Goal: Transaction & Acquisition: Purchase product/service

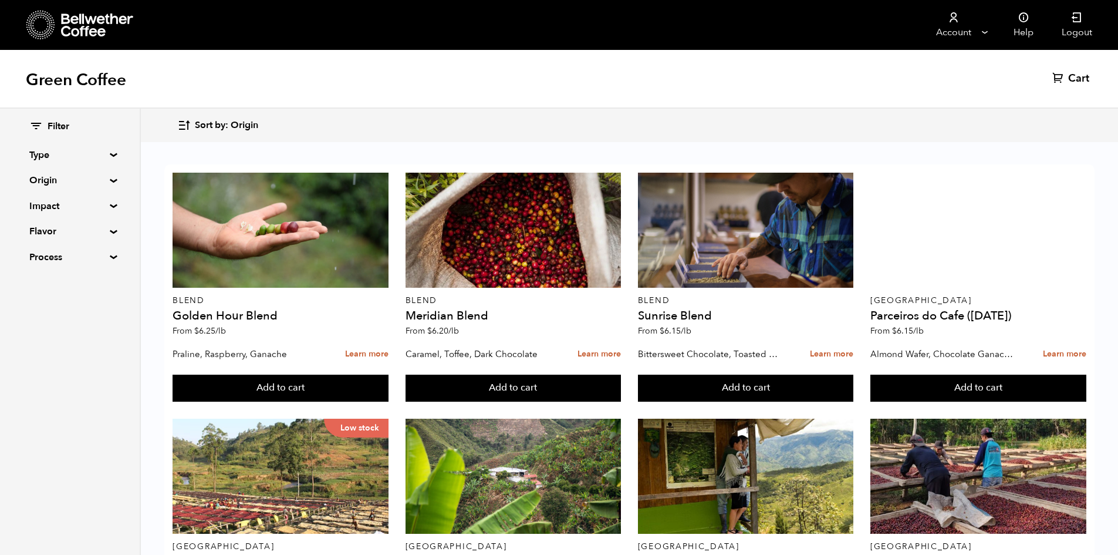
click at [105, 153] on summary "Type" at bounding box center [69, 155] width 81 height 14
click at [110, 151] on summary "Type" at bounding box center [70, 155] width 82 height 14
click at [110, 180] on summary "Origin" at bounding box center [69, 180] width 81 height 14
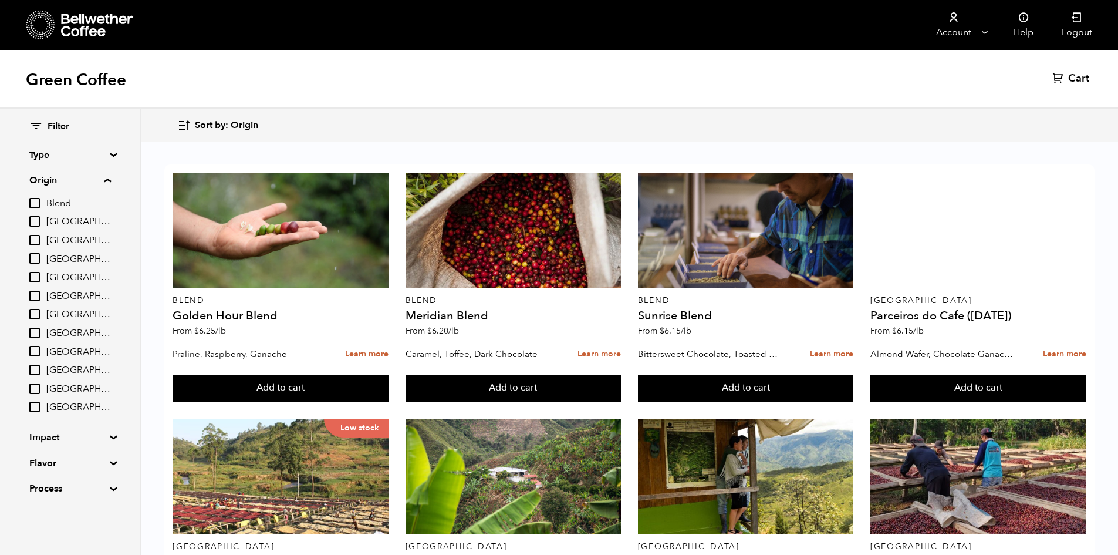
click at [111, 180] on summary "Origin" at bounding box center [70, 180] width 82 height 14
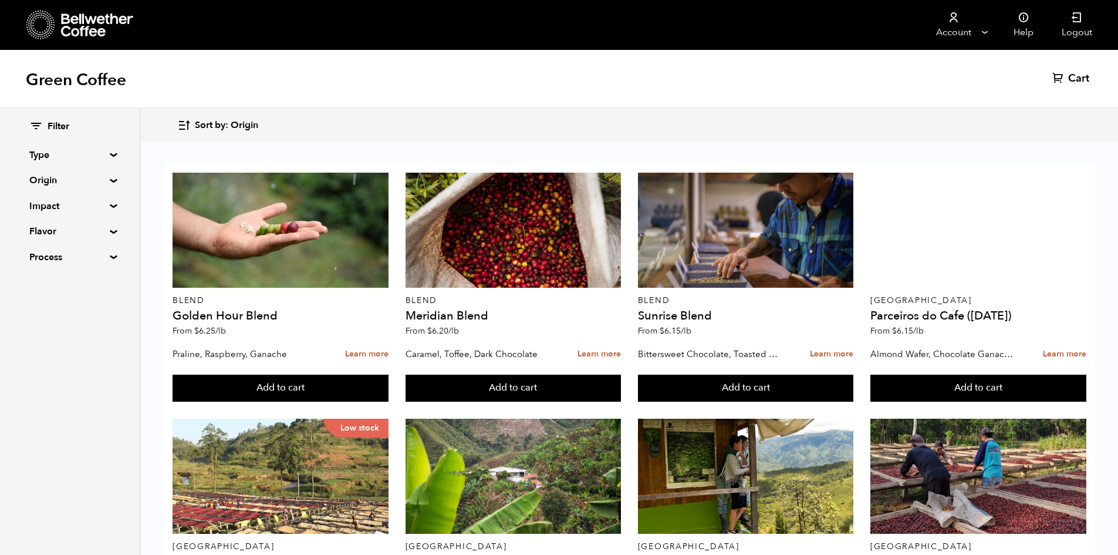
click at [107, 207] on summary "Impact" at bounding box center [69, 206] width 81 height 14
click at [109, 206] on summary "Impact" at bounding box center [70, 206] width 82 height 14
click at [109, 234] on summary "Flavor" at bounding box center [69, 231] width 81 height 14
click at [109, 230] on summary "Flavor" at bounding box center [70, 231] width 82 height 14
click at [107, 251] on div "Filter Type Blend Single Origin Decaf Seasonal Year Round Origin Blend Brazil B…" at bounding box center [70, 192] width 140 height 167
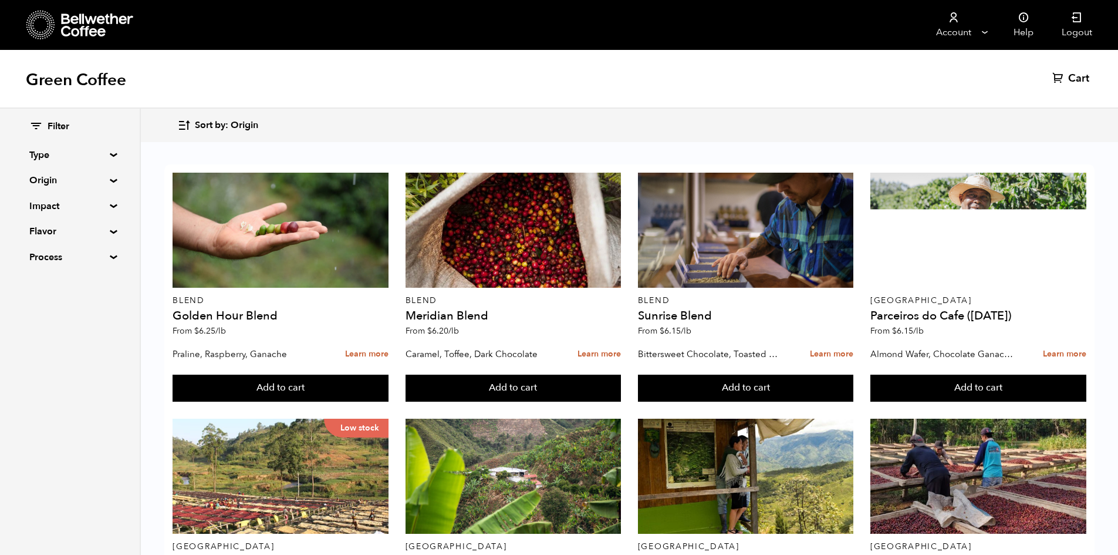
click at [106, 258] on summary "Process" at bounding box center [69, 257] width 81 height 14
click at [109, 257] on summary "Process" at bounding box center [70, 257] width 82 height 14
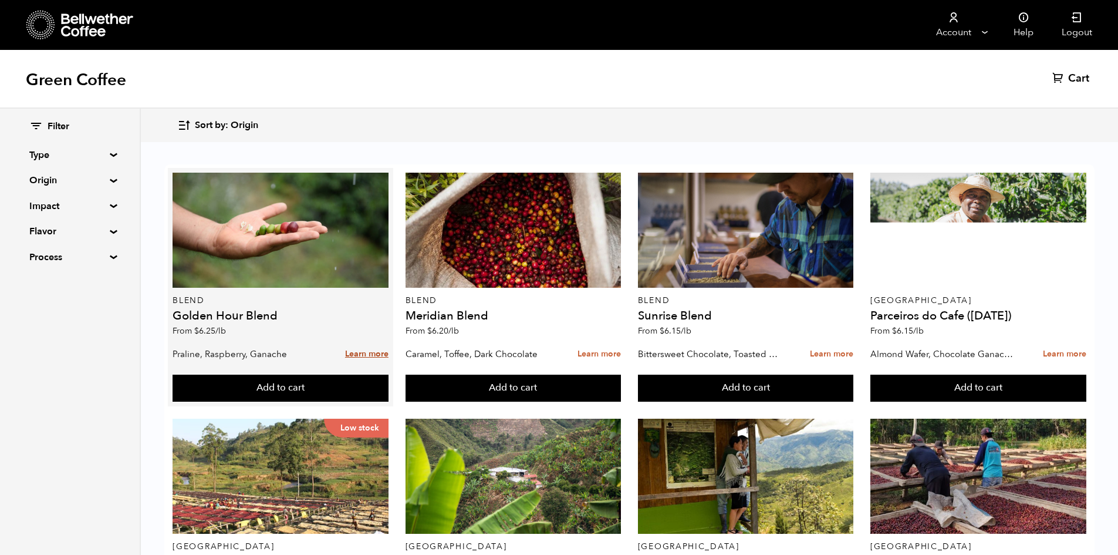
click at [360, 358] on link "Learn more" at bounding box center [366, 354] width 43 height 25
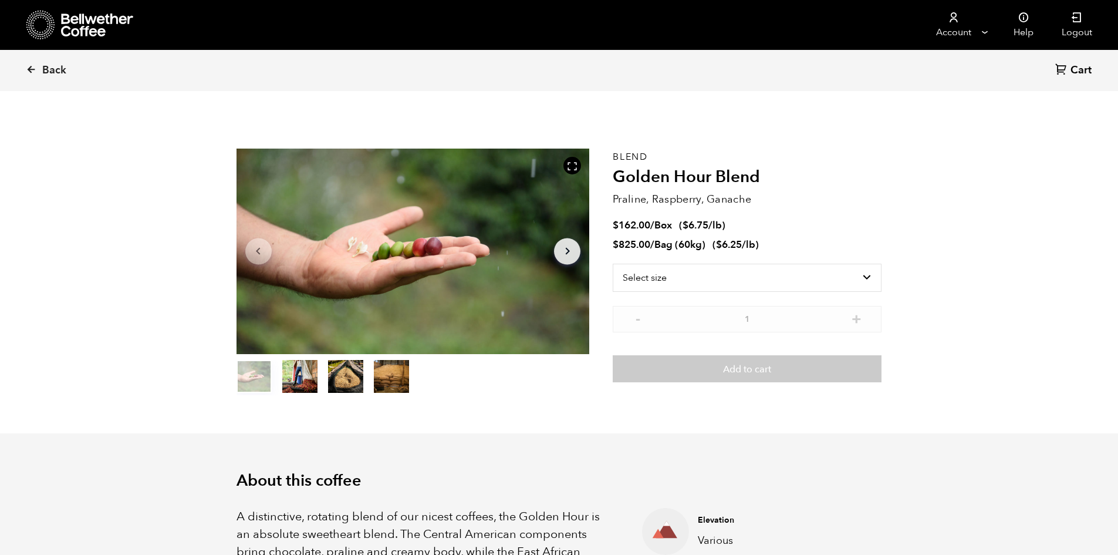
scroll to position [511, 625]
click at [861, 276] on select "Select size Bag (60kg) (132 lbs) Box (24 lbs)" at bounding box center [747, 278] width 269 height 28
select select "box"
click at [613, 264] on select "Select size Bag (60kg) (132 lbs) Box (24 lbs)" at bounding box center [747, 278] width 269 height 28
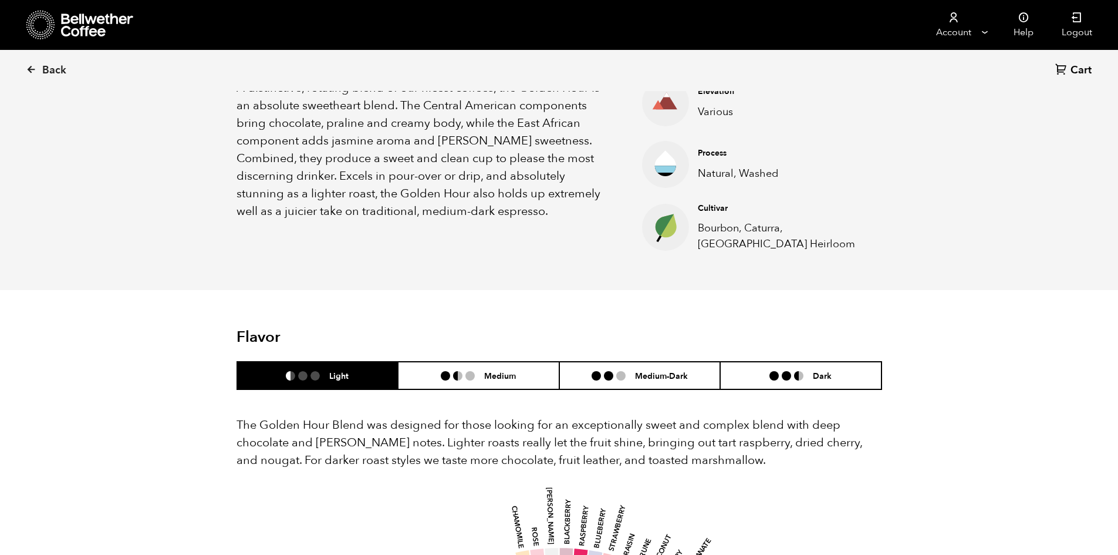
scroll to position [470, 0]
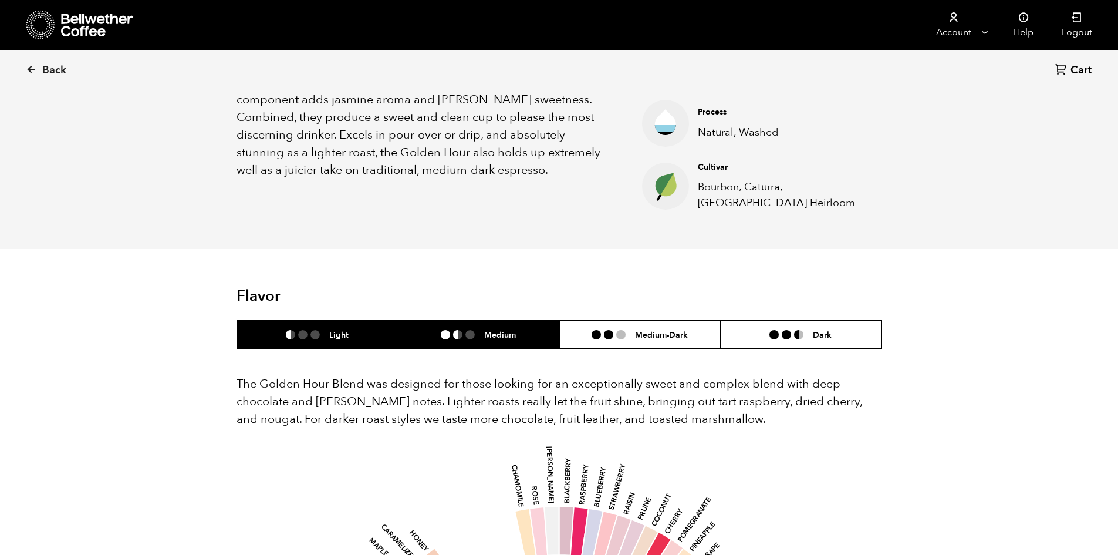
click at [498, 339] on h6 "Medium" at bounding box center [500, 334] width 32 height 10
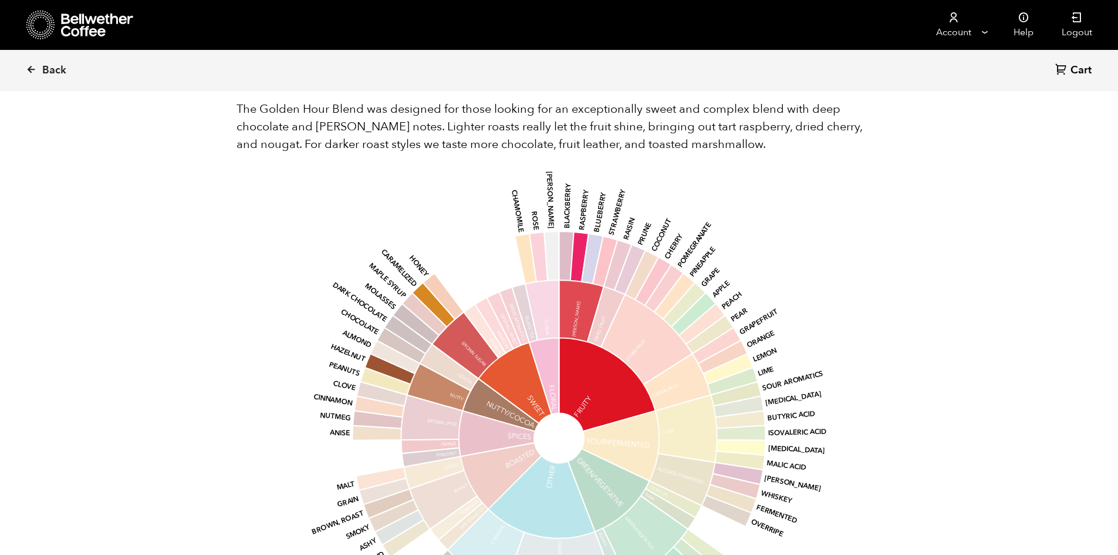
scroll to position [704, 0]
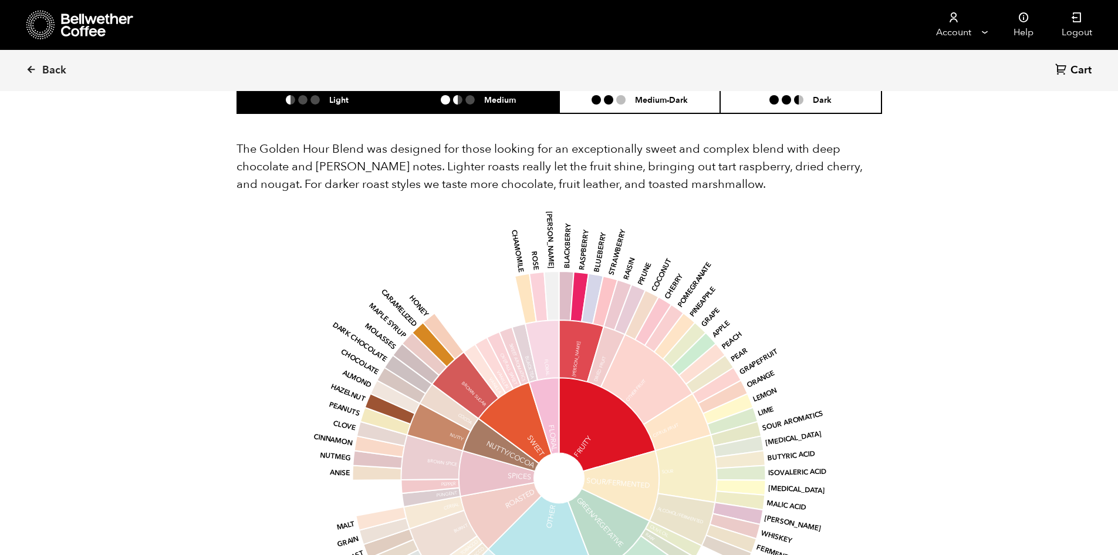
click at [346, 104] on h6 "Light" at bounding box center [338, 100] width 19 height 10
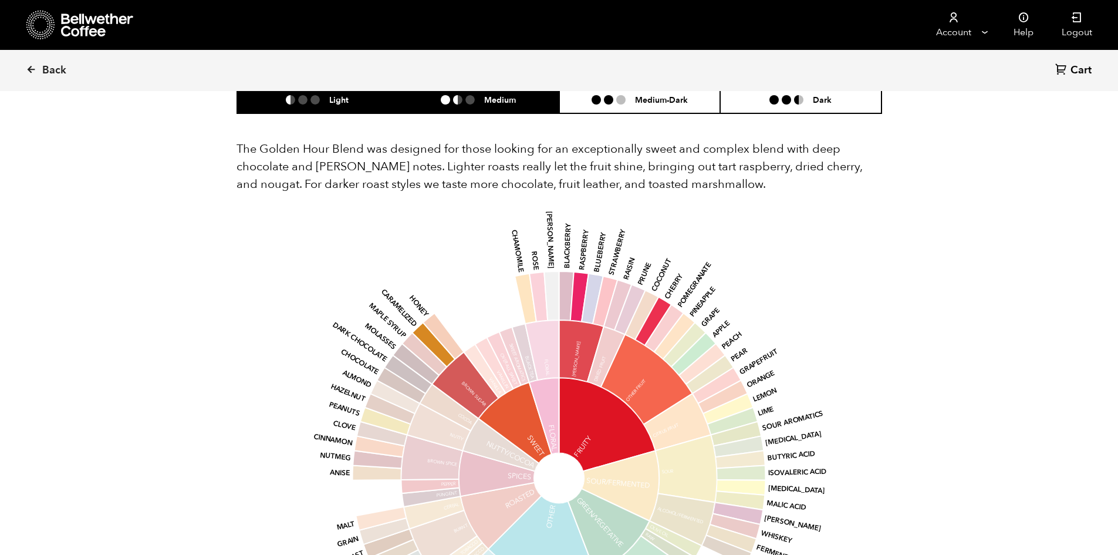
click at [495, 104] on h6 "Medium" at bounding box center [500, 100] width 32 height 10
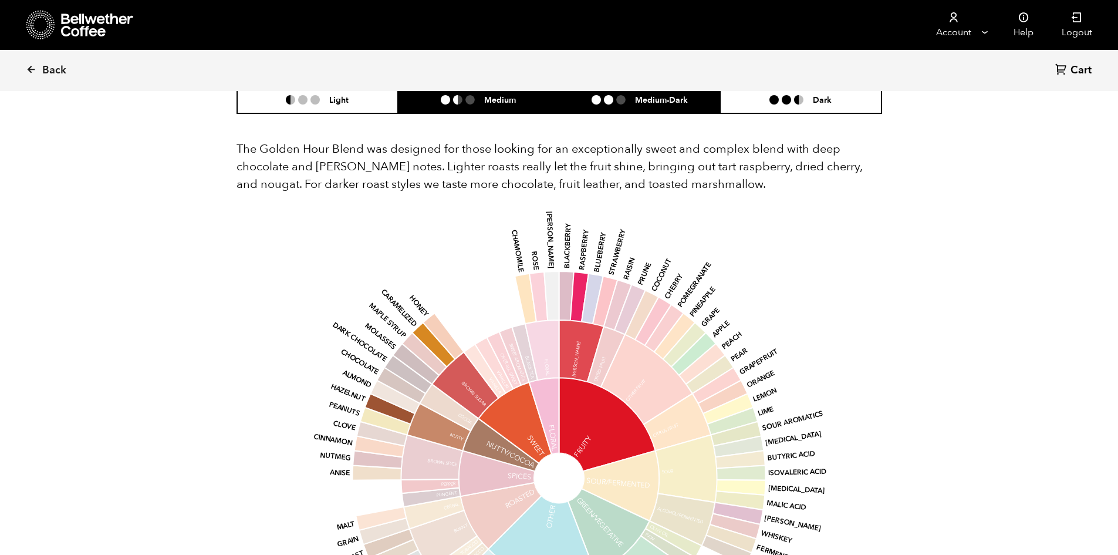
click at [649, 108] on li "Medium-Dark" at bounding box center [639, 100] width 161 height 28
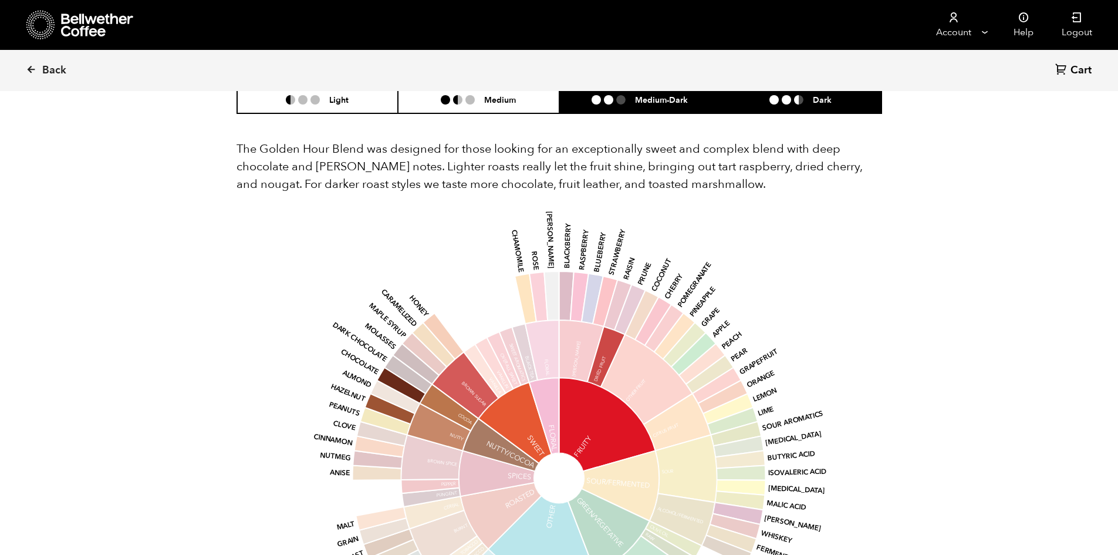
click at [794, 110] on li "Dark" at bounding box center [800, 100] width 161 height 28
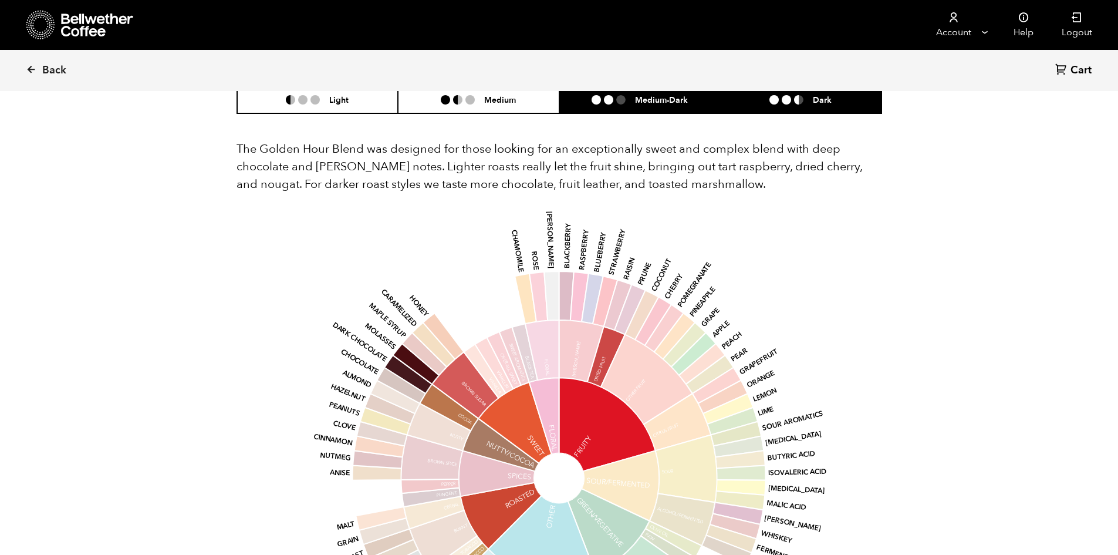
click at [684, 96] on h6 "Medium-Dark" at bounding box center [661, 100] width 53 height 10
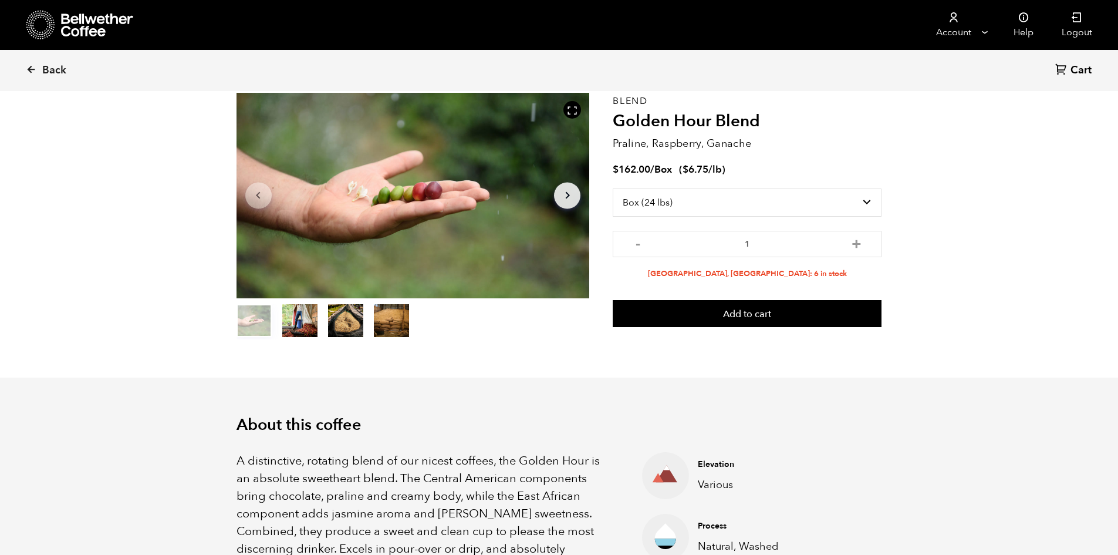
scroll to position [0, 0]
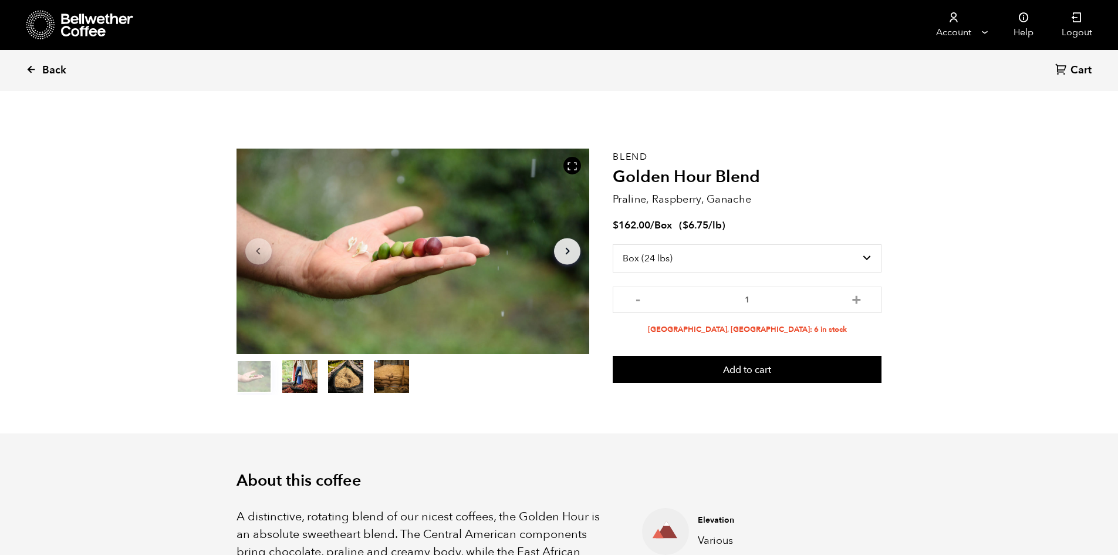
click at [70, 72] on link "Back" at bounding box center [62, 70] width 73 height 40
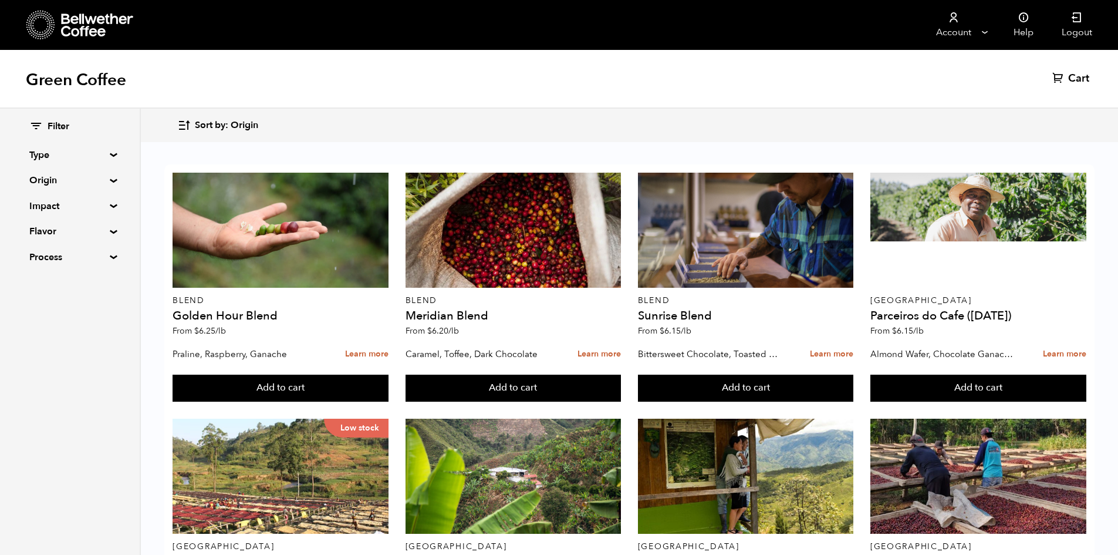
click at [53, 127] on span "Filter" at bounding box center [59, 126] width 22 height 13
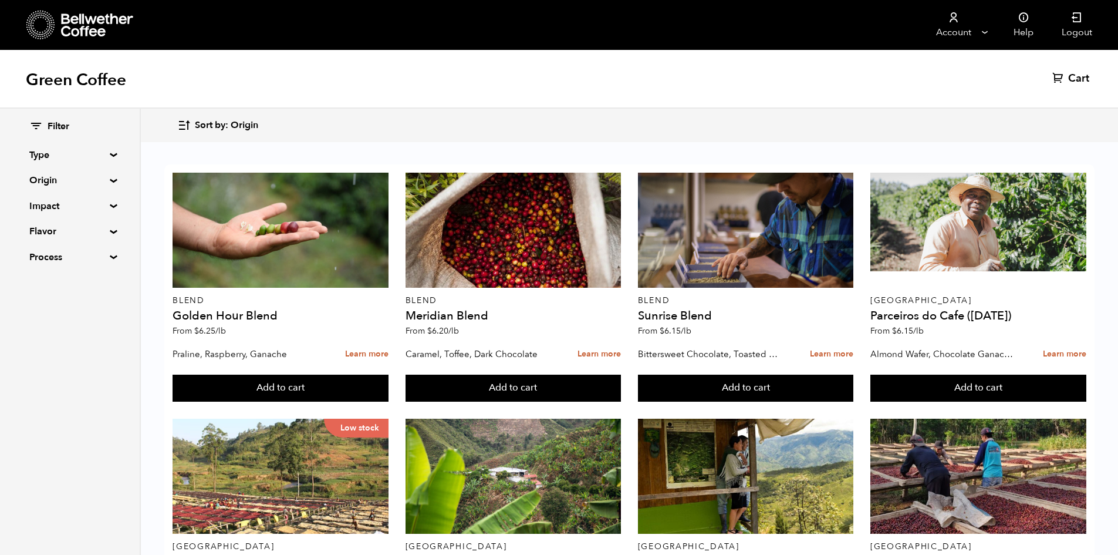
click at [26, 124] on div "Filter Type Blend Single Origin Decaf Seasonal Year Round Origin Blend Brazil B…" at bounding box center [70, 192] width 140 height 167
click at [34, 124] on icon at bounding box center [36, 126] width 14 height 14
click at [107, 150] on div "Filter Type Blend Single Origin Decaf Seasonal Year Round Origin Blend Brazil B…" at bounding box center [70, 192] width 140 height 167
click at [109, 155] on summary "Type" at bounding box center [69, 155] width 81 height 14
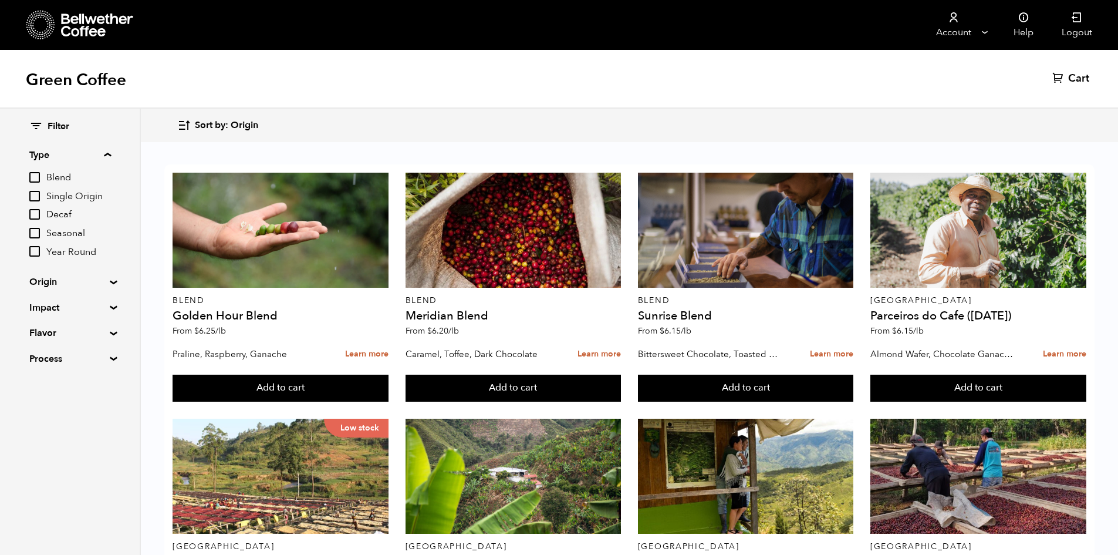
click at [109, 155] on summary "Type" at bounding box center [70, 155] width 82 height 14
click at [109, 155] on summary "Type" at bounding box center [69, 155] width 81 height 14
click at [39, 251] on input "Year Round" at bounding box center [34, 251] width 11 height 11
checkbox input "true"
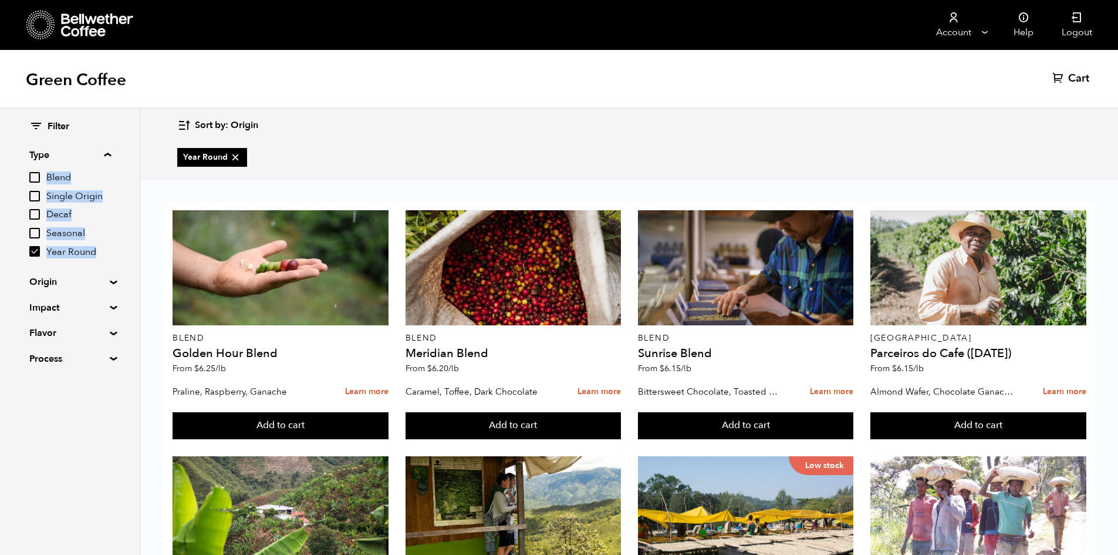
click at [111, 154] on summary "Type" at bounding box center [70, 155] width 82 height 14
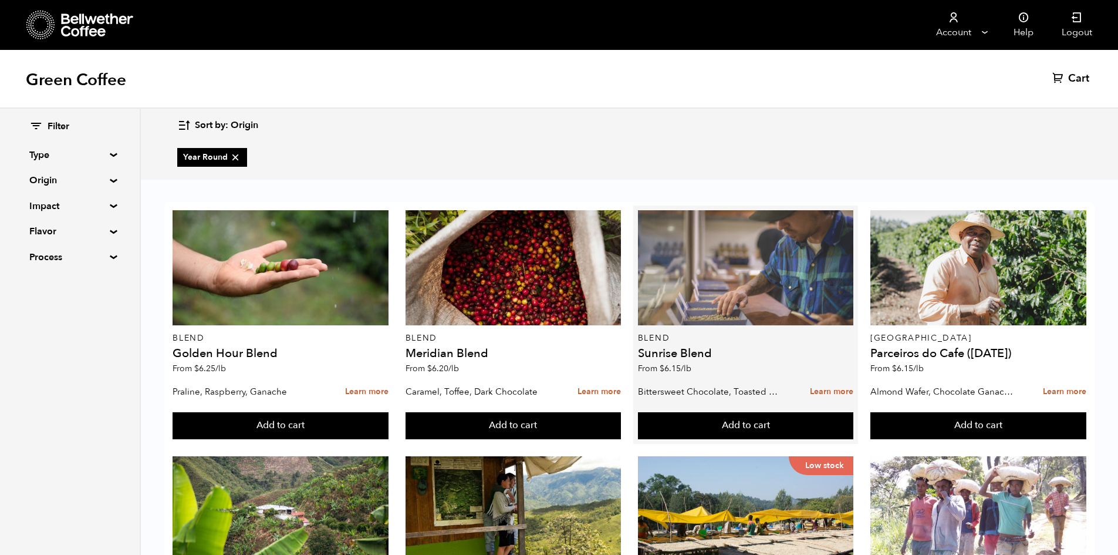
click at [811, 282] on div at bounding box center [746, 267] width 216 height 115
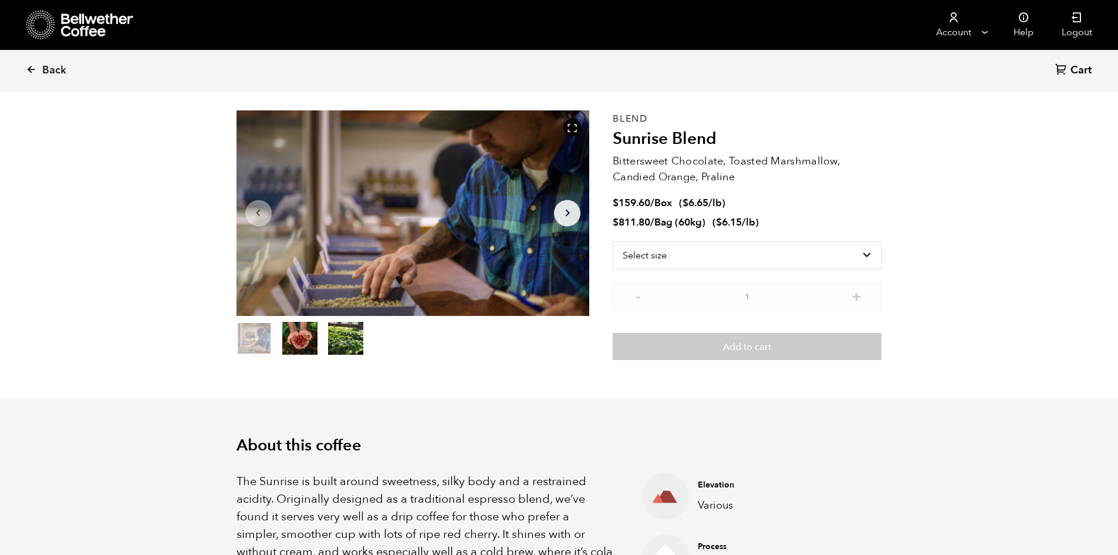
scroll to position [59, 0]
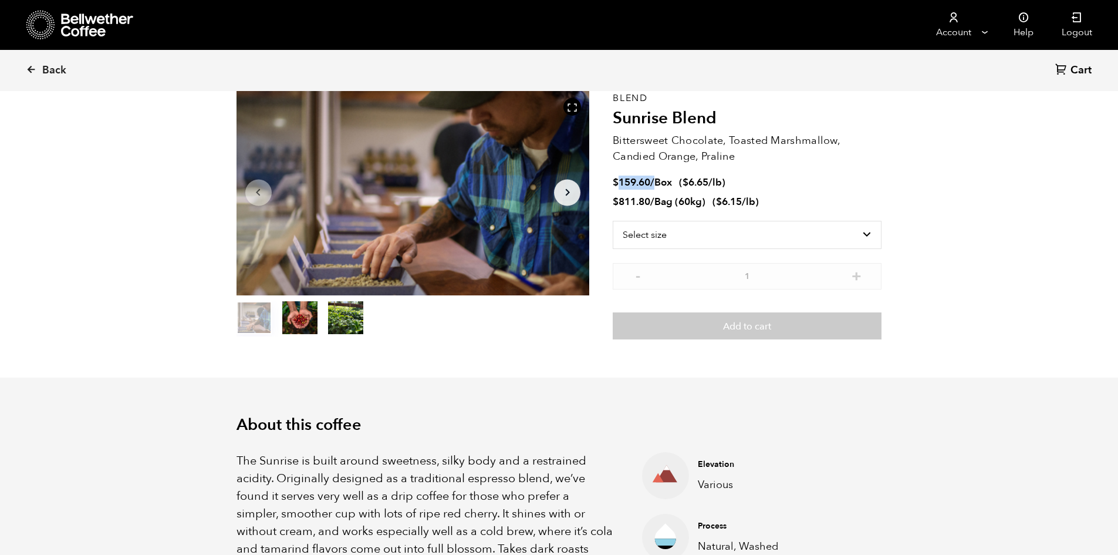
drag, startPoint x: 621, startPoint y: 183, endPoint x: 659, endPoint y: 181, distance: 38.8
click at [659, 181] on span "$ 159.60 / Box" at bounding box center [644, 183] width 62 height 14
click at [660, 181] on span "Box" at bounding box center [664, 183] width 18 height 14
click at [658, 236] on select "Select size Bag (60kg) (132 lbs) Box (24 lbs)" at bounding box center [747, 235] width 269 height 28
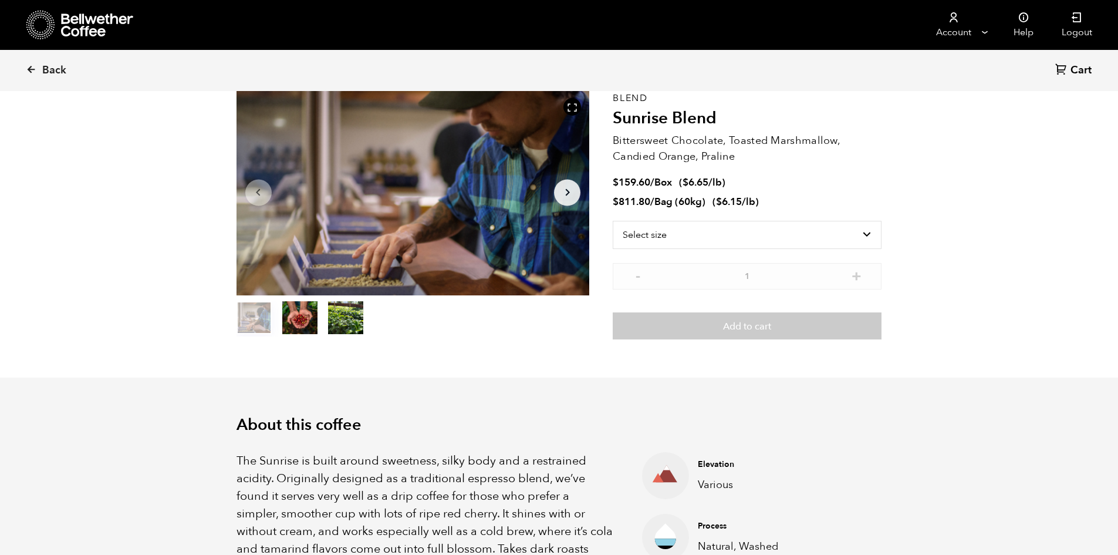
click at [685, 238] on select "Select size Bag (60kg) (132 lbs) Box (24 lbs)" at bounding box center [747, 235] width 269 height 28
click at [688, 232] on select "Select size Bag (60kg) (132 lbs) Box (24 lbs)" at bounding box center [747, 235] width 269 height 28
click at [64, 66] on span "Back" at bounding box center [54, 70] width 24 height 14
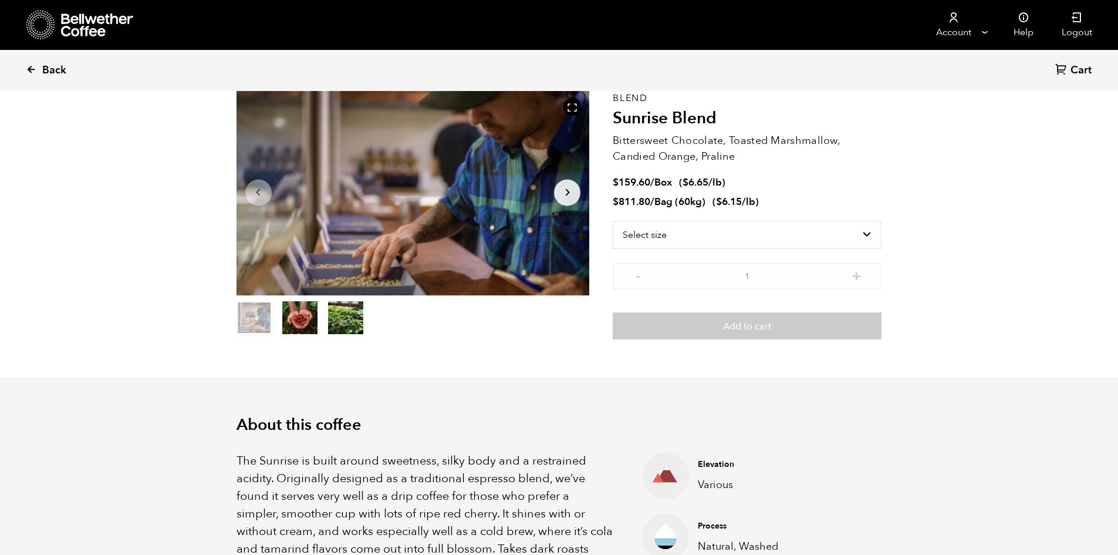
click at [31, 68] on icon at bounding box center [31, 69] width 11 height 11
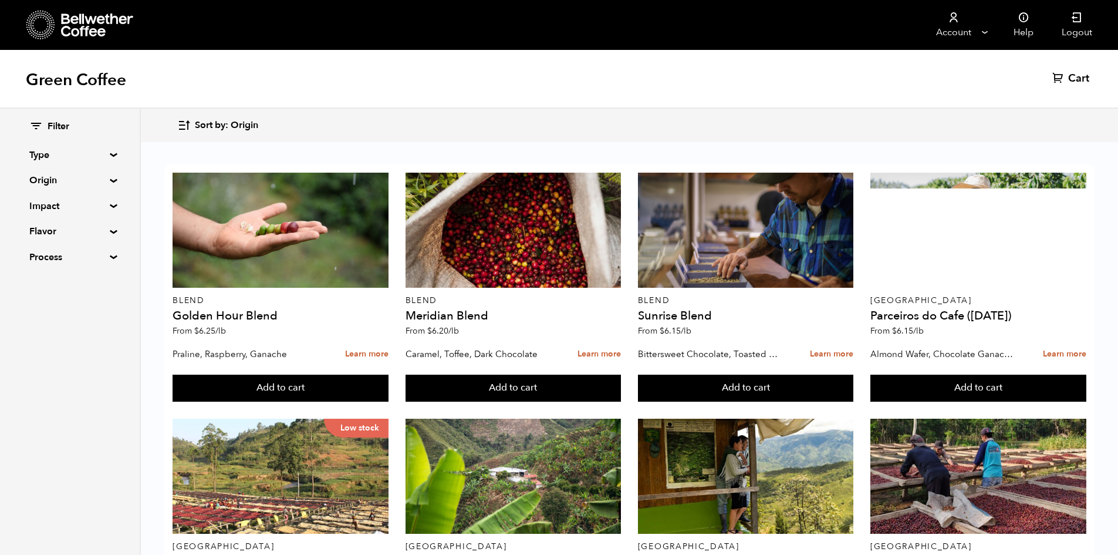
click at [110, 154] on summary "Type" at bounding box center [69, 155] width 81 height 14
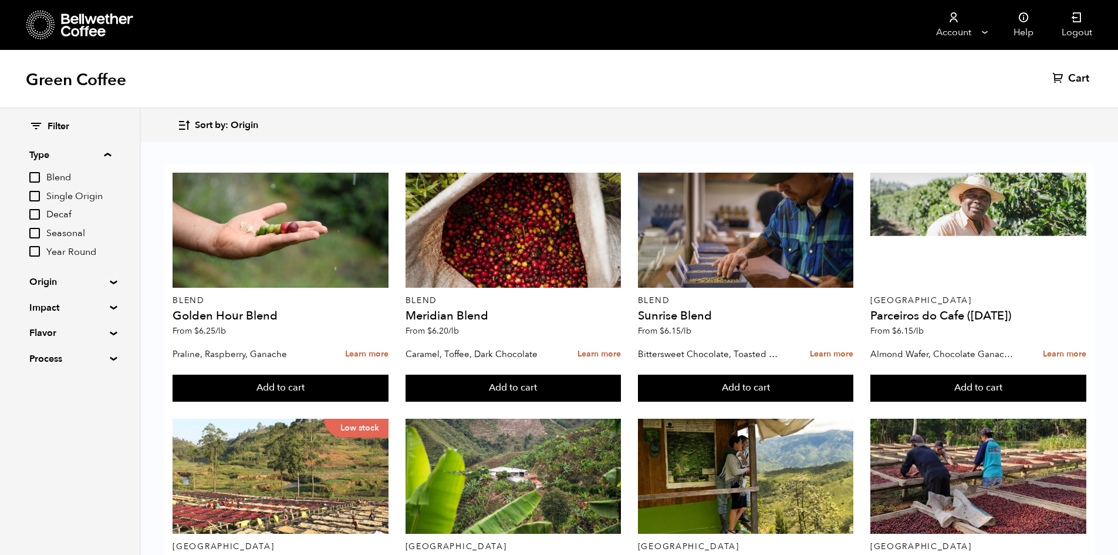
click at [111, 154] on summary "Type" at bounding box center [70, 155] width 82 height 14
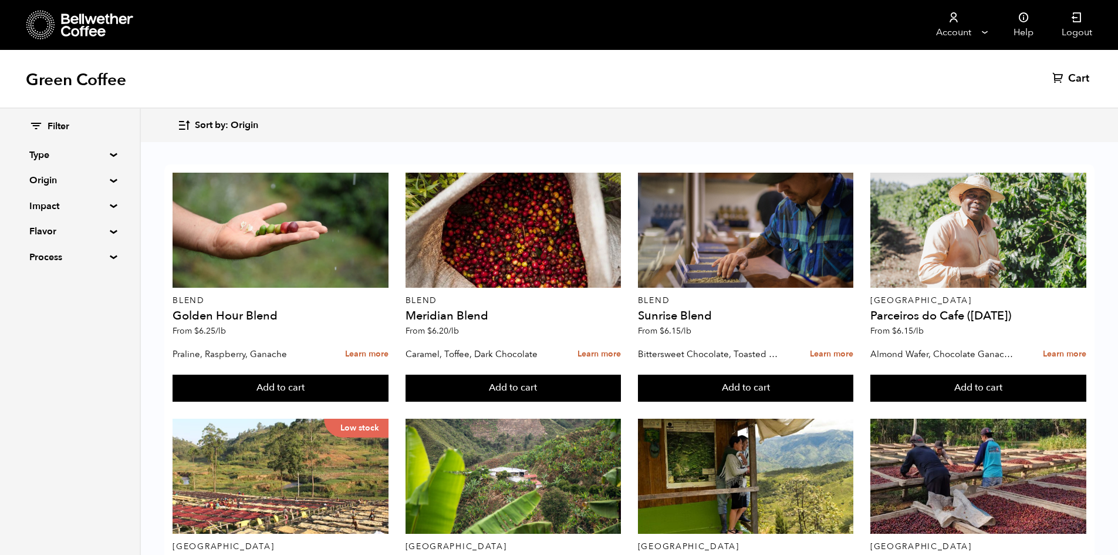
click at [109, 178] on summary "Origin" at bounding box center [69, 180] width 81 height 14
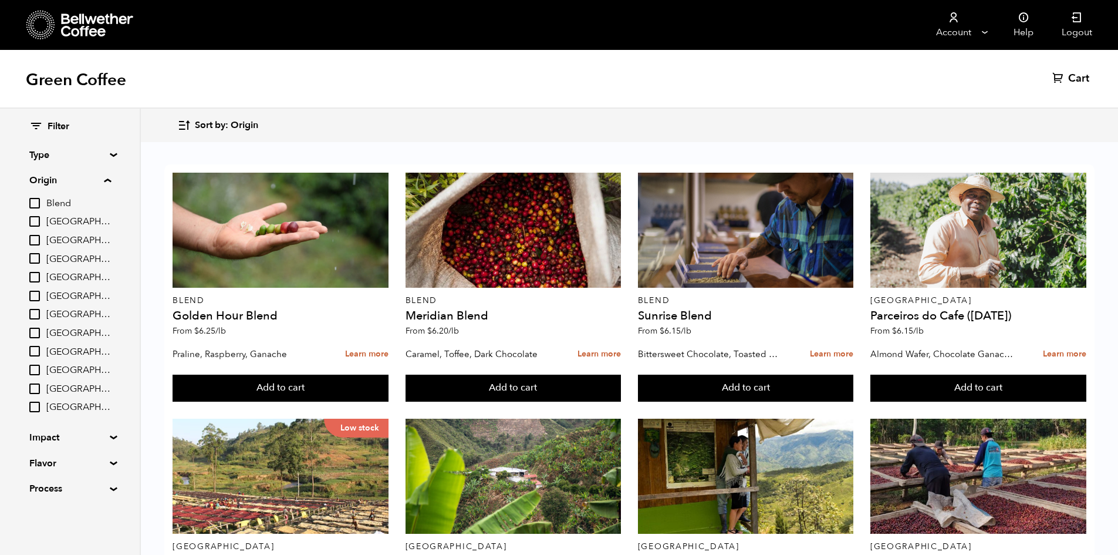
click at [109, 178] on summary "Origin" at bounding box center [70, 180] width 82 height 14
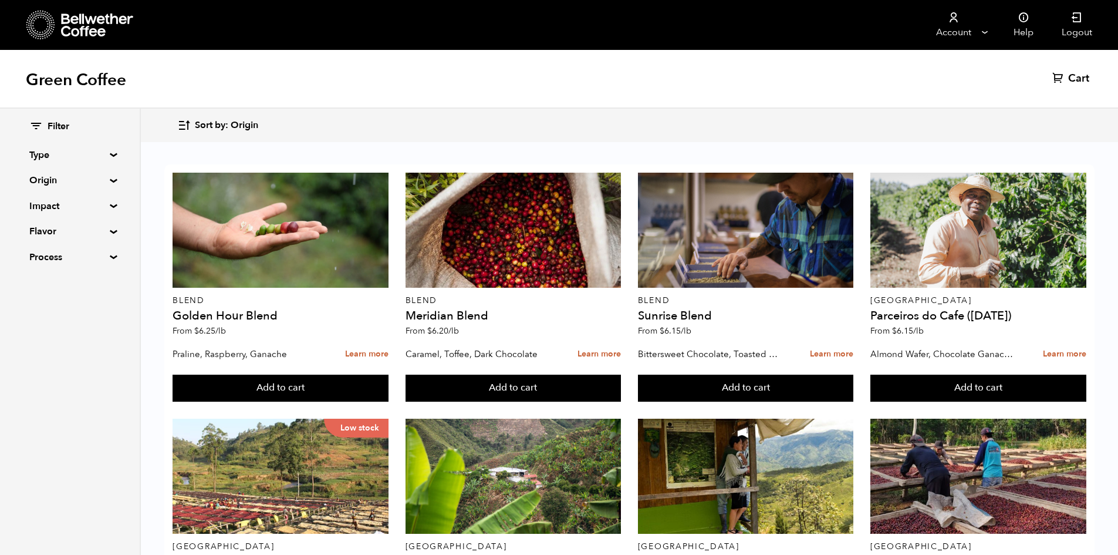
click at [108, 204] on summary "Impact" at bounding box center [69, 206] width 81 height 14
click at [110, 201] on summary "Impact" at bounding box center [70, 206] width 82 height 14
click at [107, 255] on summary "Process" at bounding box center [69, 257] width 81 height 14
click at [37, 299] on input "Washed" at bounding box center [34, 298] width 11 height 11
checkbox input "true"
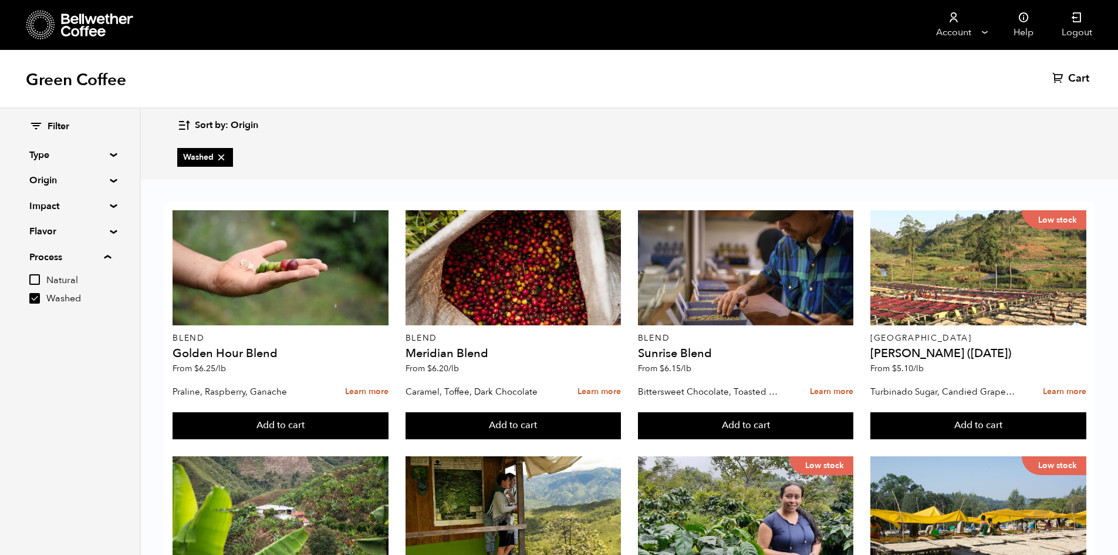
click at [446, 145] on div "Washed" at bounding box center [629, 158] width 904 height 38
click at [187, 124] on icon "button" at bounding box center [184, 126] width 14 height 14
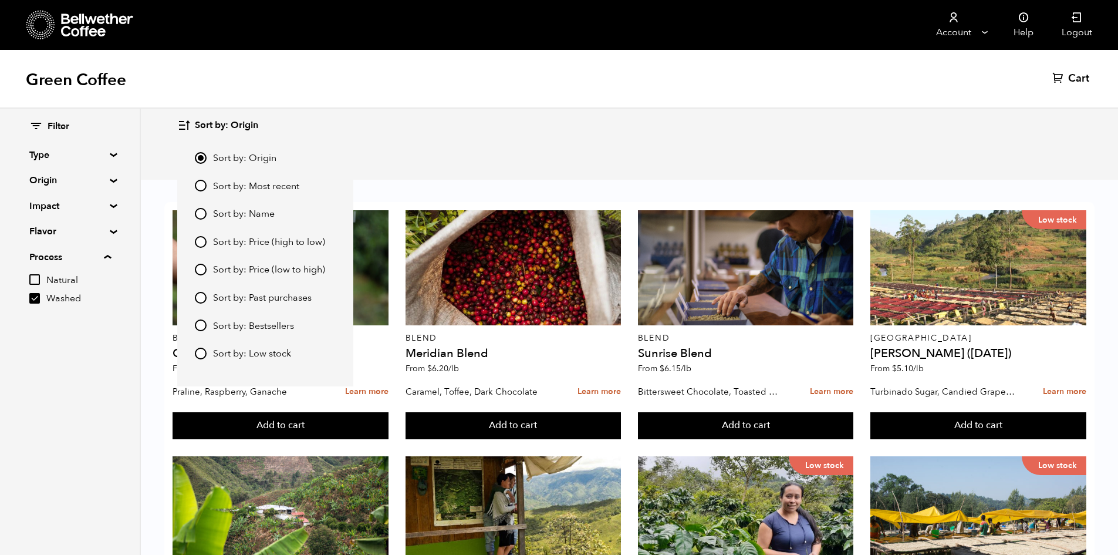
click at [203, 268] on input "Sort by: Price (low to high)" at bounding box center [201, 270] width 12 height 12
radio input "true"
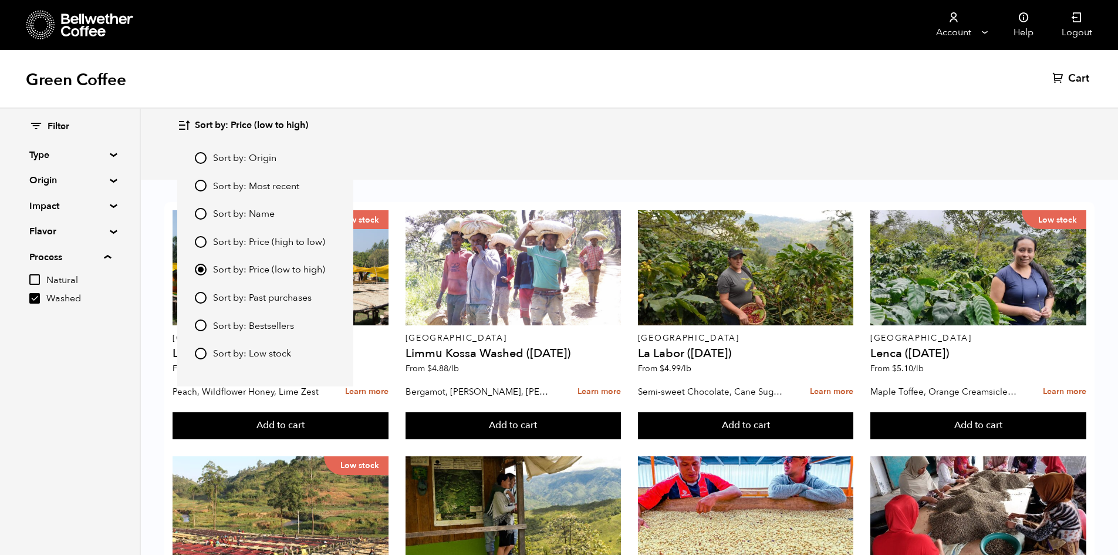
click at [503, 113] on div "Sort by: Price (low to high) Sort by: Origin Sort by: Most recent Sort by: Name…" at bounding box center [629, 126] width 904 height 28
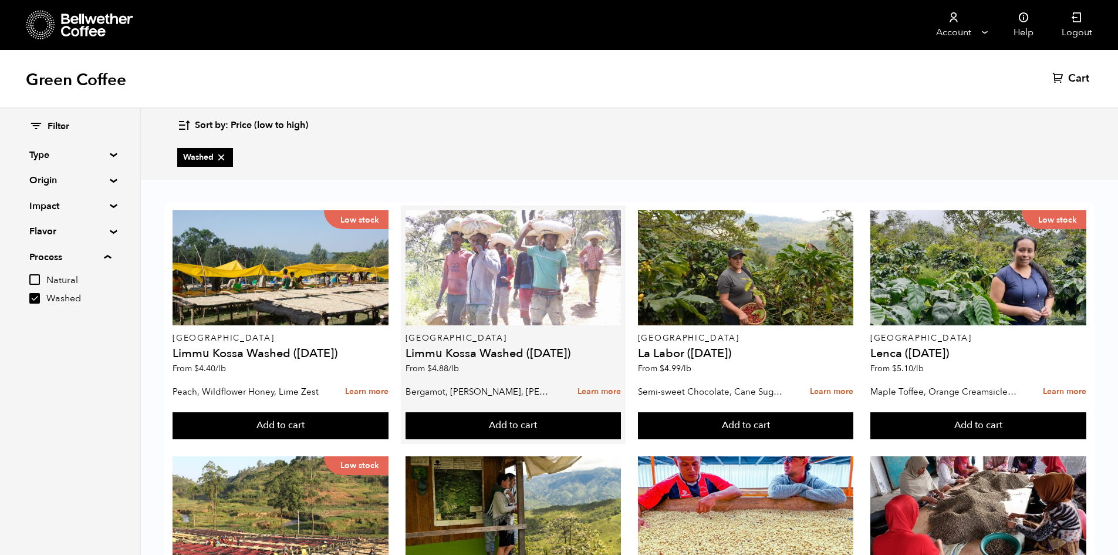
click at [551, 267] on div at bounding box center [514, 267] width 216 height 115
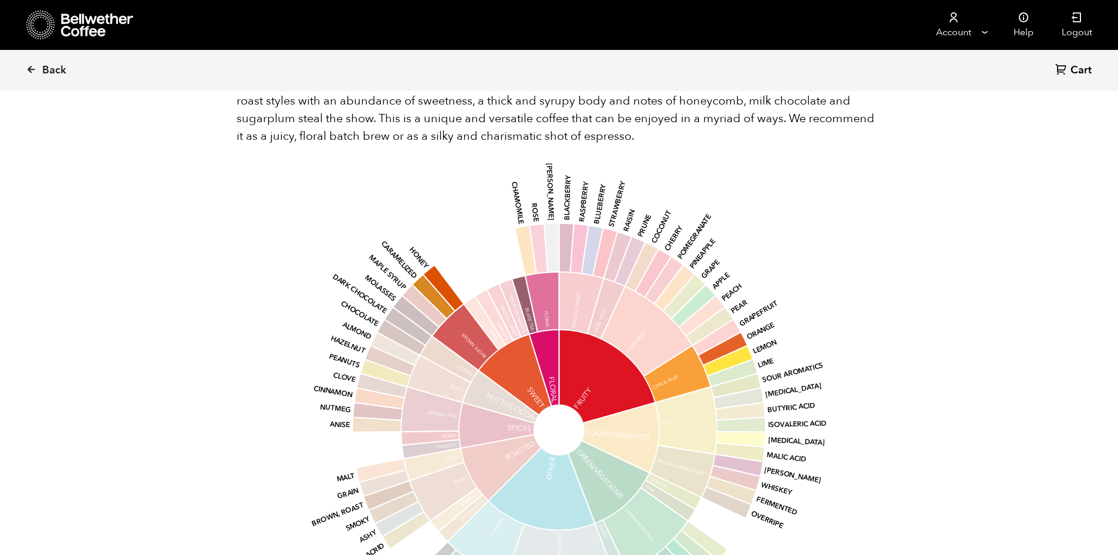
scroll to position [881, 0]
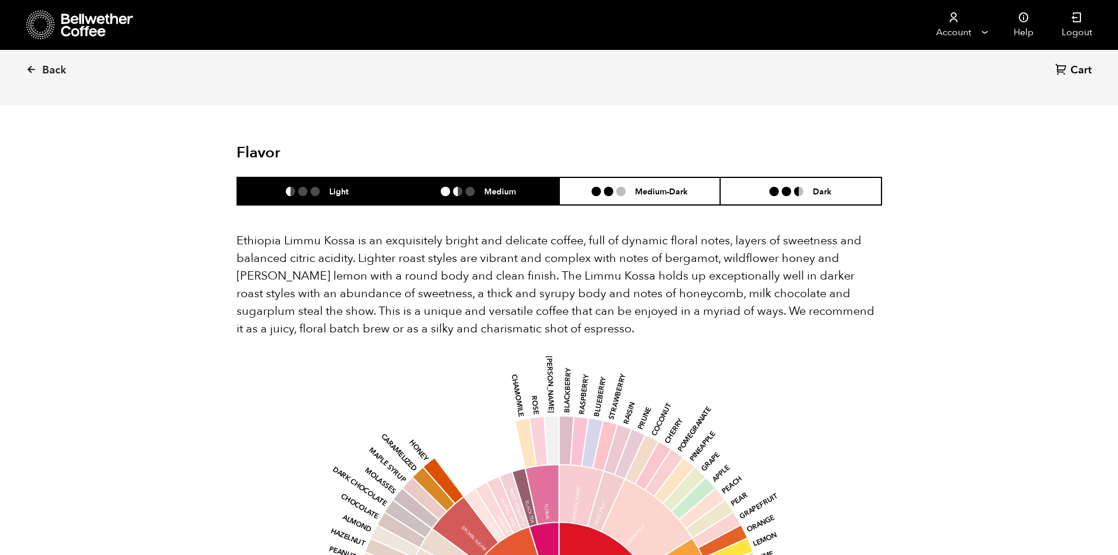
click at [470, 187] on li at bounding box center [470, 191] width 9 height 9
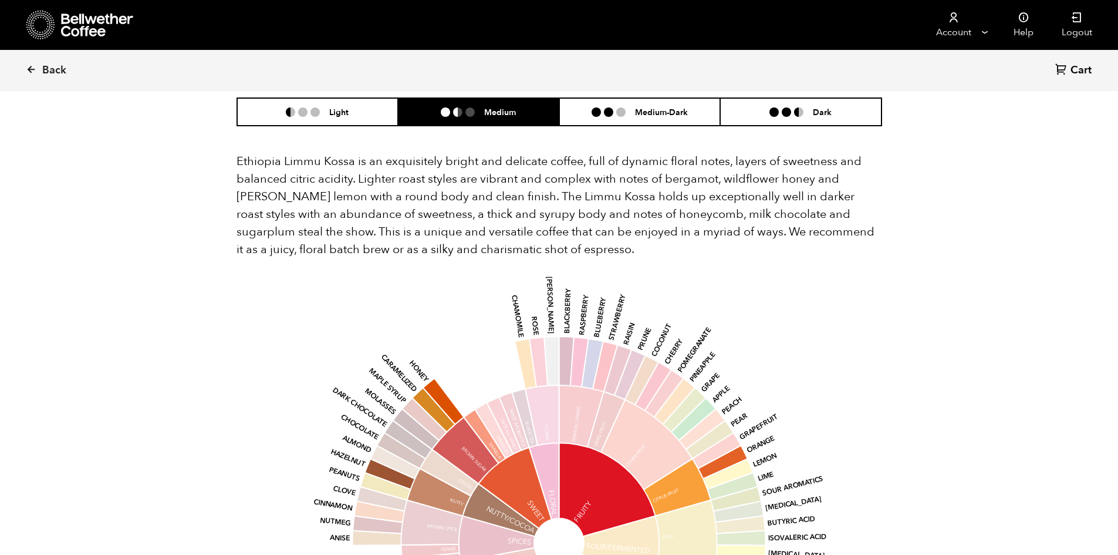
scroll to position [939, 0]
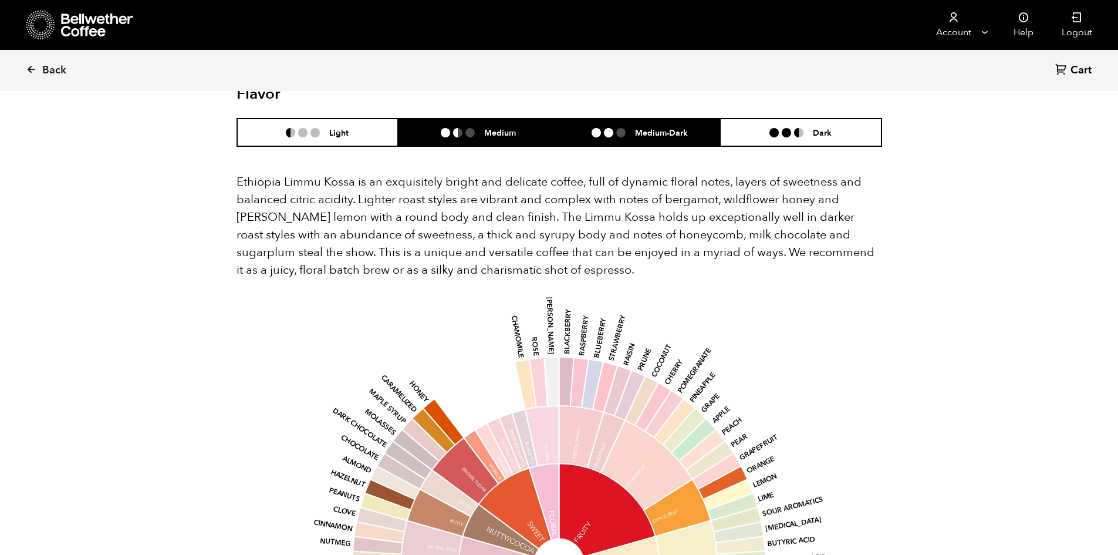
click at [601, 128] on ul at bounding box center [613, 132] width 43 height 9
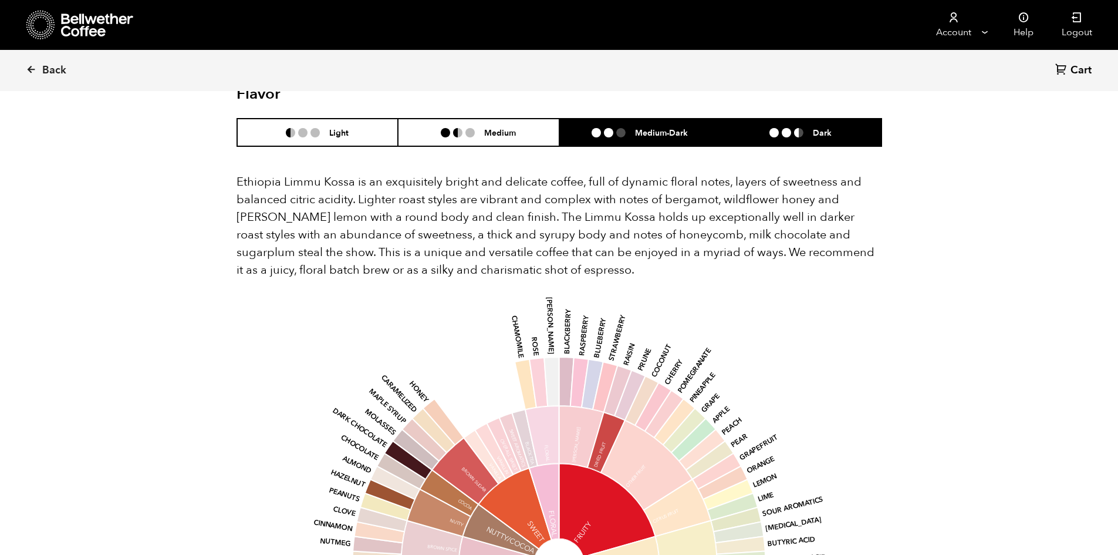
click at [757, 123] on li "Dark" at bounding box center [800, 133] width 161 height 28
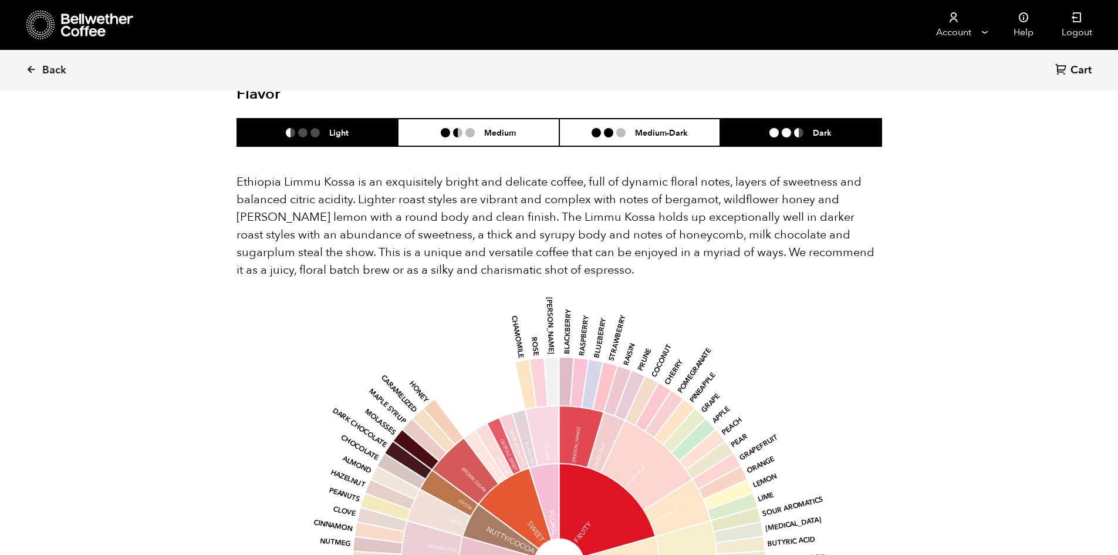
click at [365, 119] on li "Light" at bounding box center [317, 133] width 161 height 28
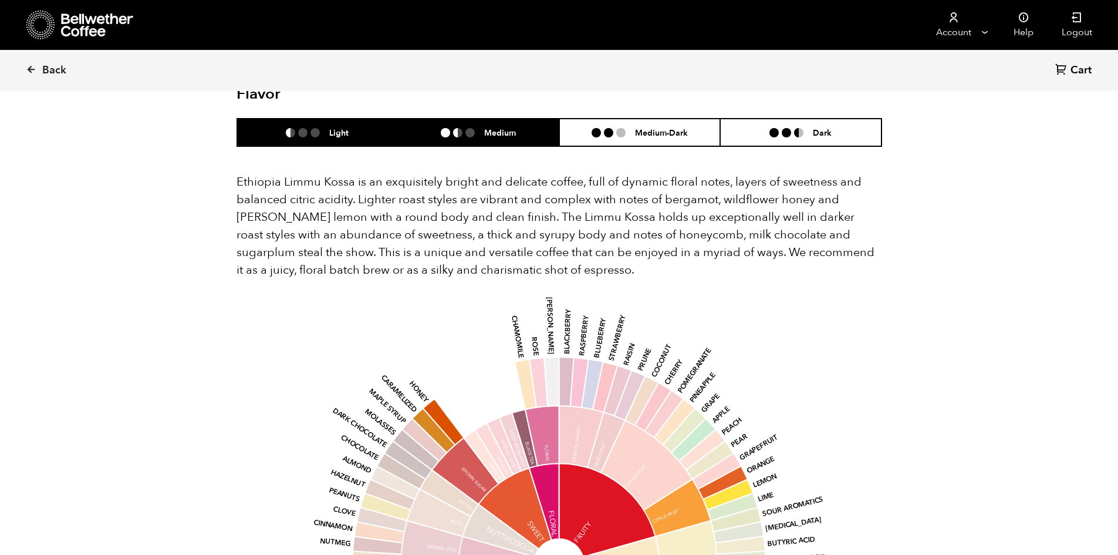
click at [456, 119] on li "Medium" at bounding box center [478, 133] width 161 height 28
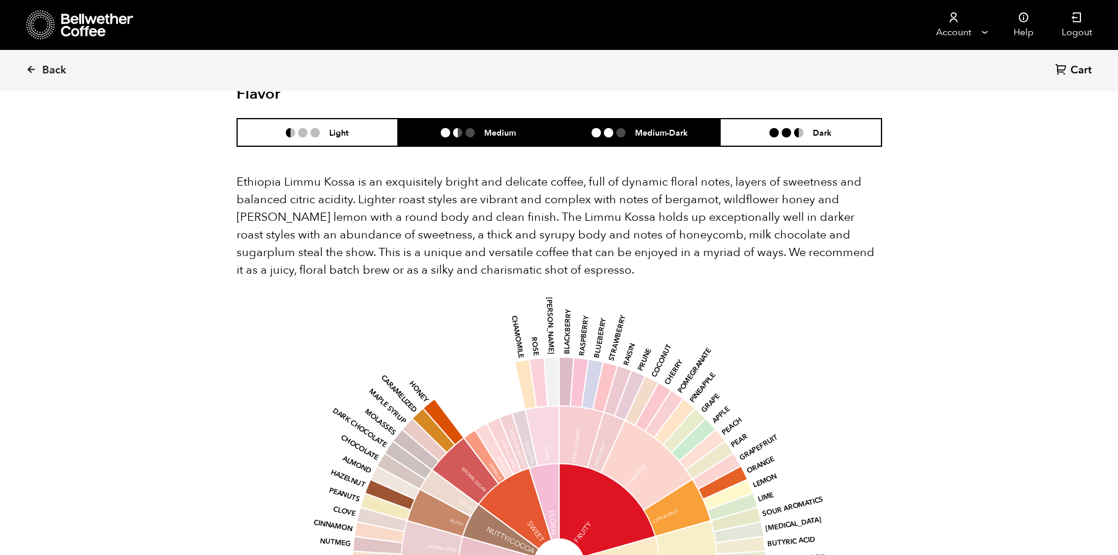
click at [585, 119] on li "Medium-Dark" at bounding box center [639, 133] width 161 height 28
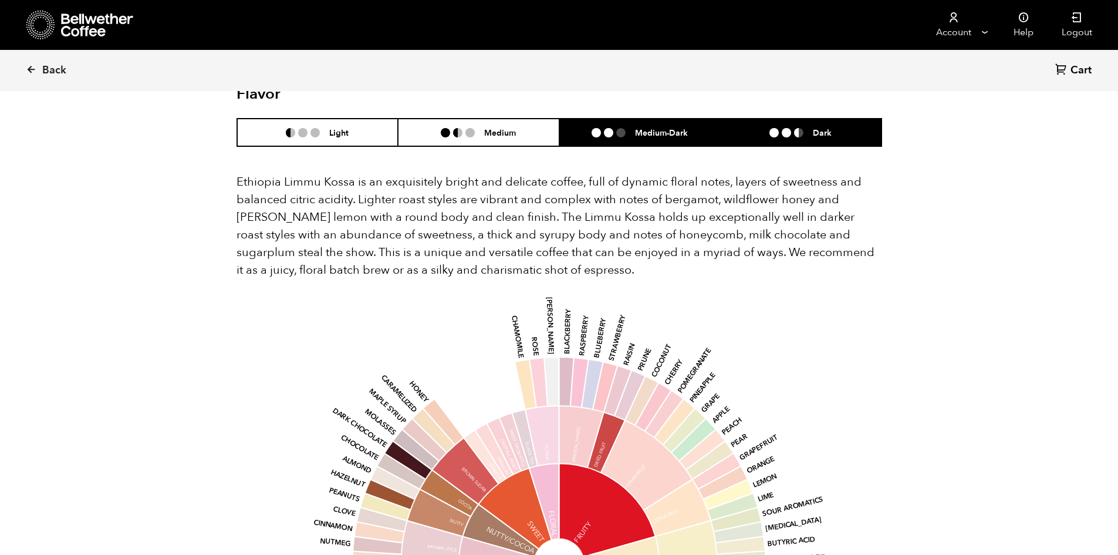
click at [727, 126] on li "Dark" at bounding box center [800, 133] width 161 height 28
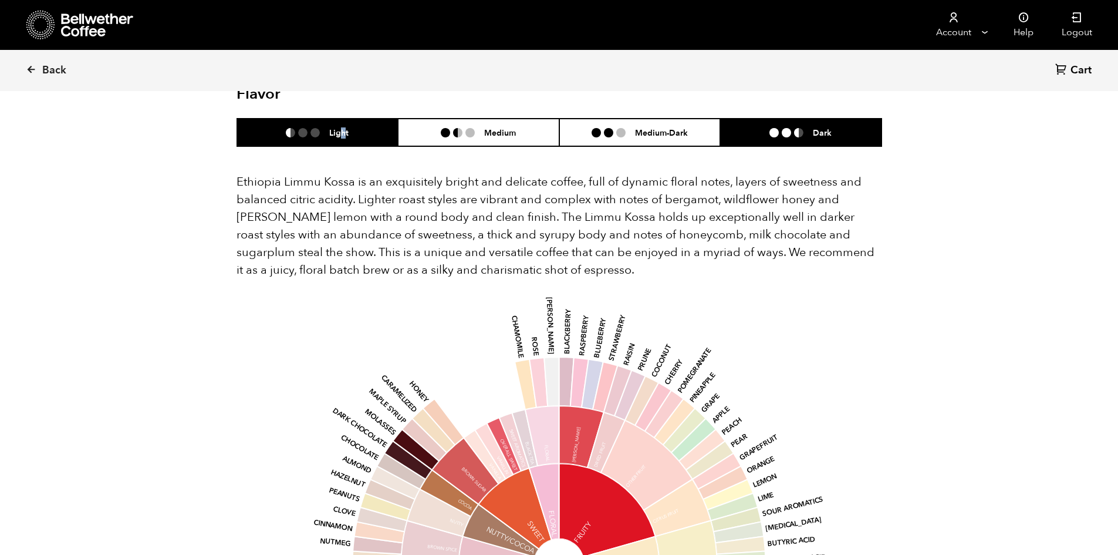
drag, startPoint x: 342, startPoint y: 119, endPoint x: 352, endPoint y: 119, distance: 10.0
click at [346, 127] on h6 "Light" at bounding box center [338, 132] width 19 height 10
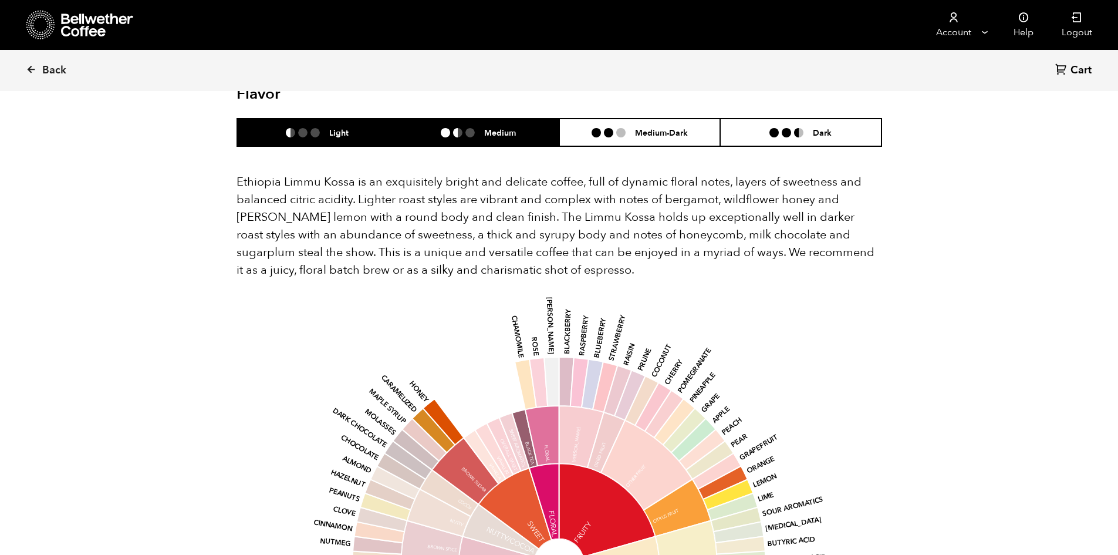
click at [446, 128] on li at bounding box center [445, 132] width 9 height 9
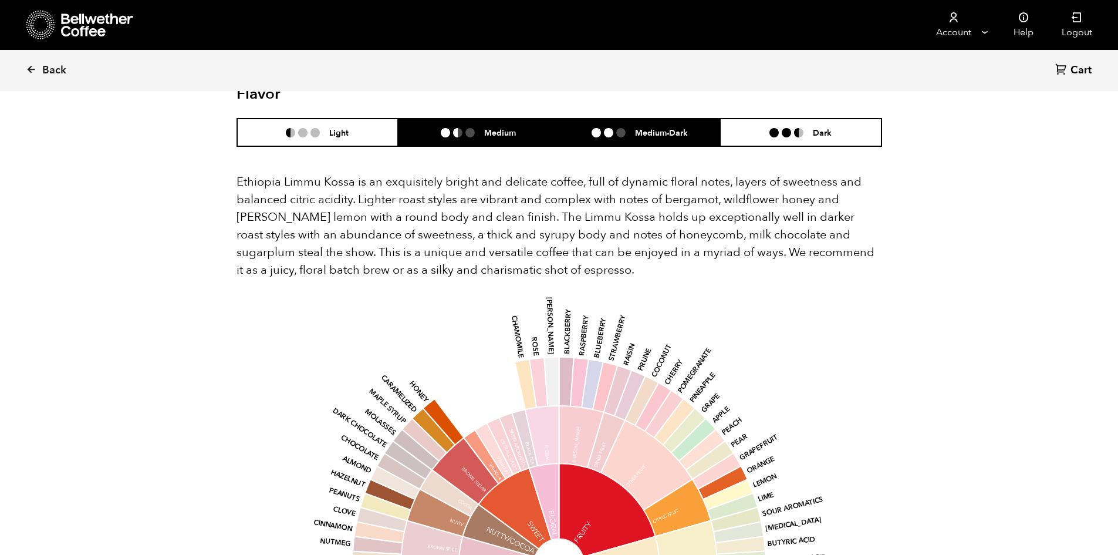
click at [594, 128] on li at bounding box center [596, 132] width 9 height 9
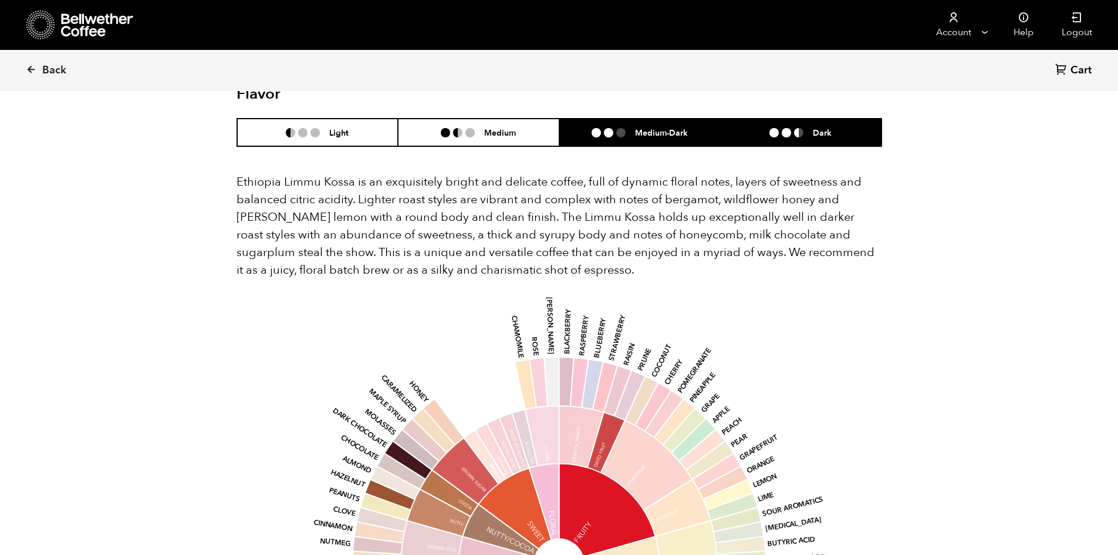
click at [781, 123] on li "Dark" at bounding box center [800, 133] width 161 height 28
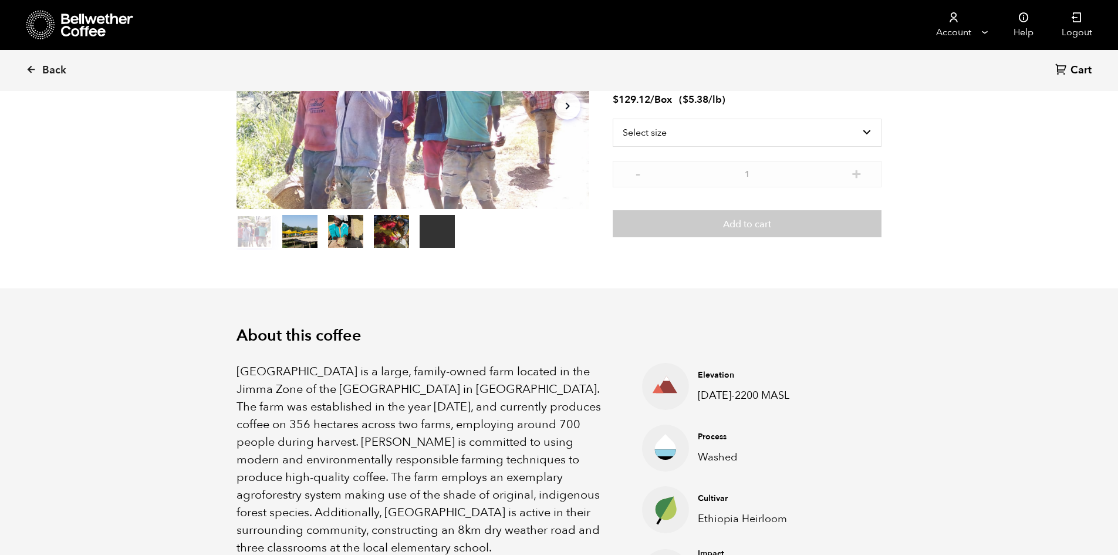
scroll to position [28, 0]
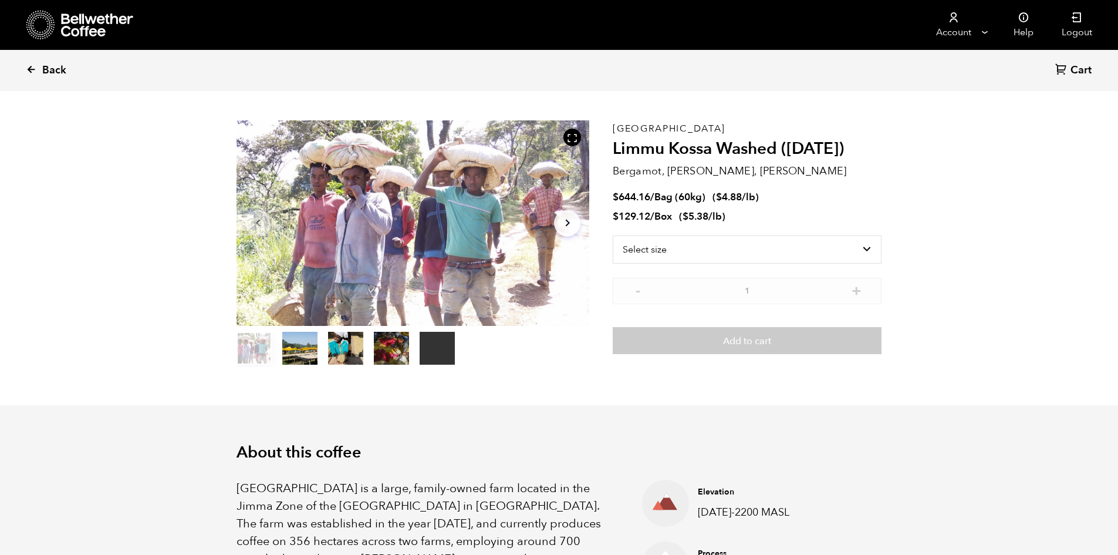
click at [40, 76] on link "Back" at bounding box center [62, 70] width 73 height 40
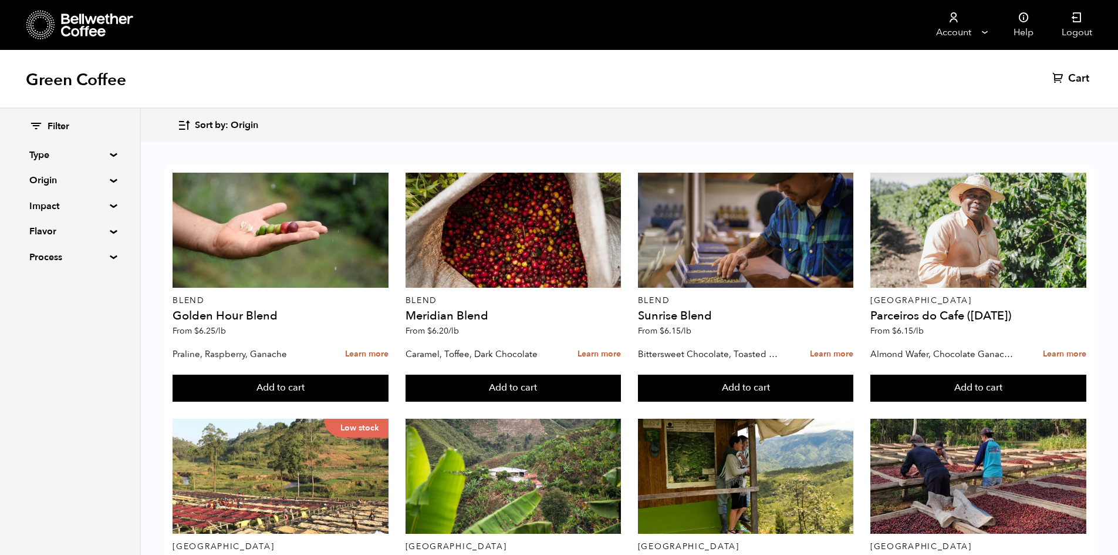
click at [183, 122] on icon "button" at bounding box center [184, 126] width 14 height 14
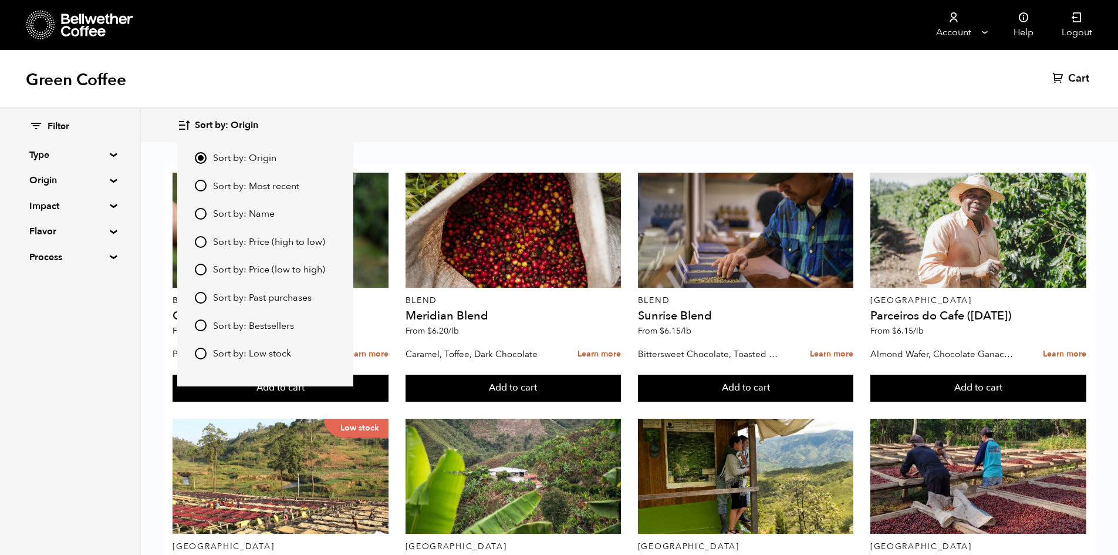
click at [197, 271] on input "Sort by: Price (low to high)" at bounding box center [201, 270] width 12 height 12
radio input "true"
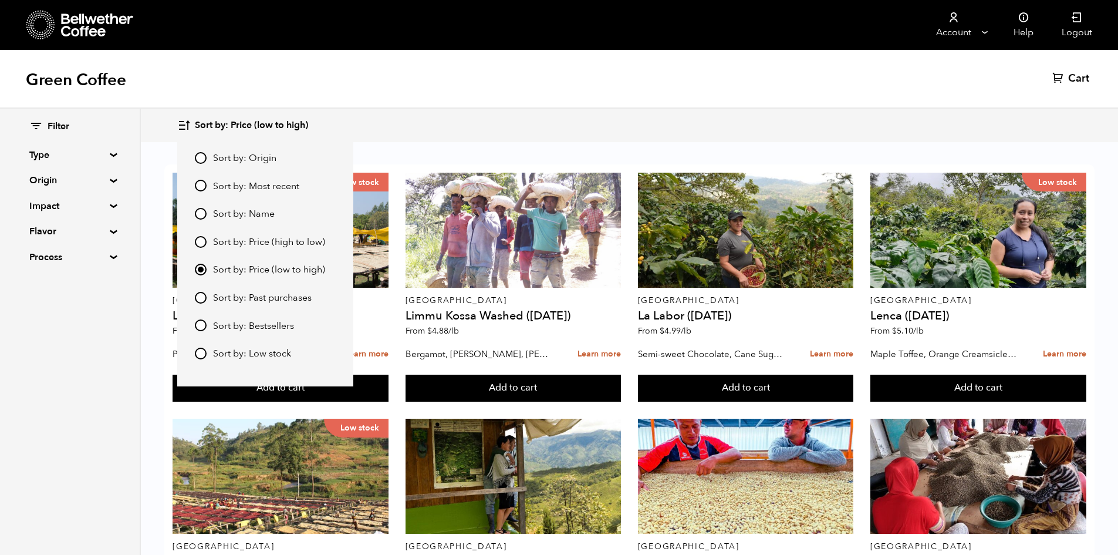
click at [658, 117] on div "Sort by: Price (low to high) Sort by: Origin Sort by: Most recent Sort by: Name…" at bounding box center [629, 126] width 904 height 28
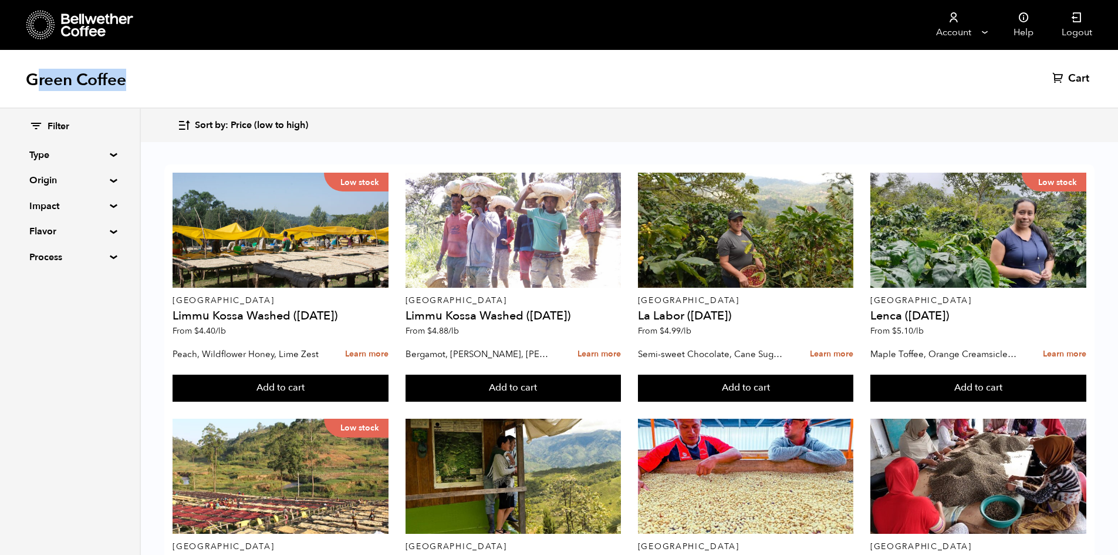
drag, startPoint x: 71, startPoint y: 81, endPoint x: 140, endPoint y: 85, distance: 69.4
click at [139, 86] on div "Green Coffee Cart (0)" at bounding box center [559, 79] width 1118 height 59
click at [145, 83] on div "Green Coffee Cart (0)" at bounding box center [559, 79] width 1118 height 59
